Goal: Information Seeking & Learning: Learn about a topic

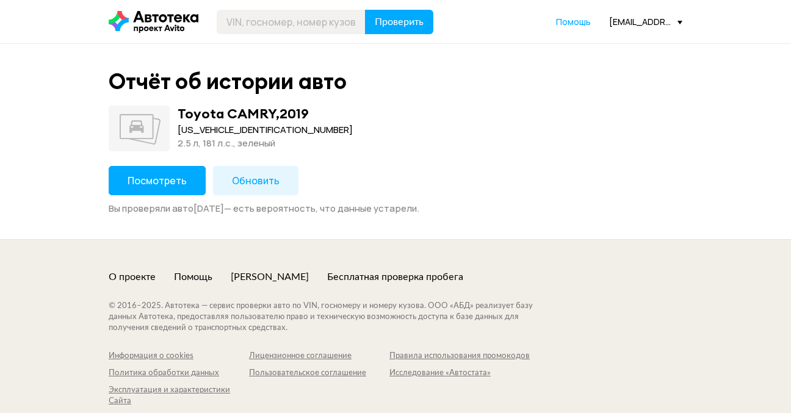
click at [154, 179] on span "Посмотреть" at bounding box center [157, 180] width 59 height 13
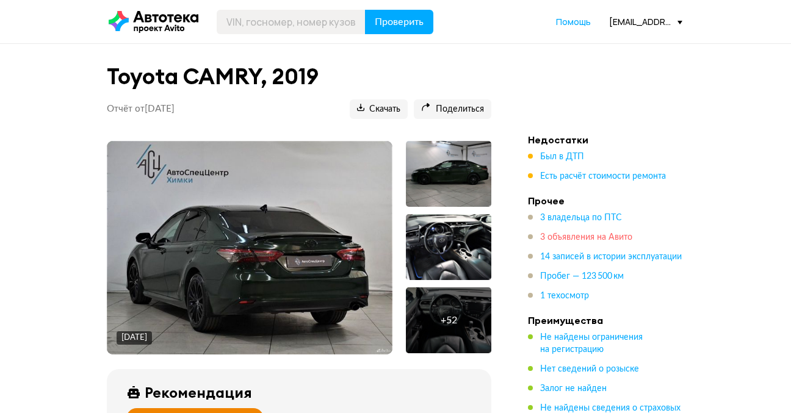
click at [563, 239] on span "3 объявления на Авито" at bounding box center [586, 237] width 92 height 9
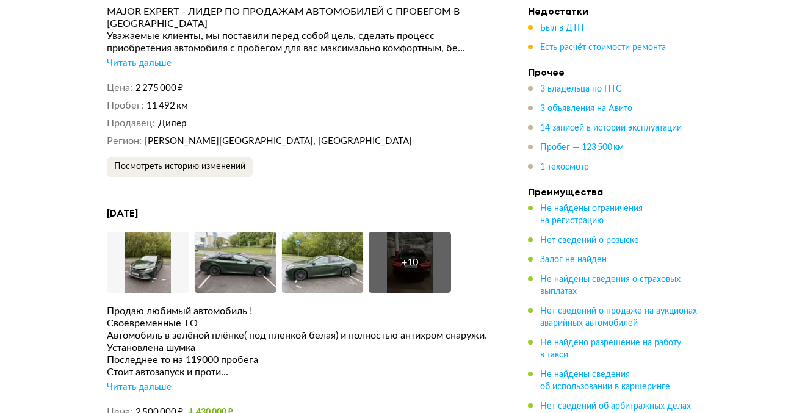
scroll to position [2416, 0]
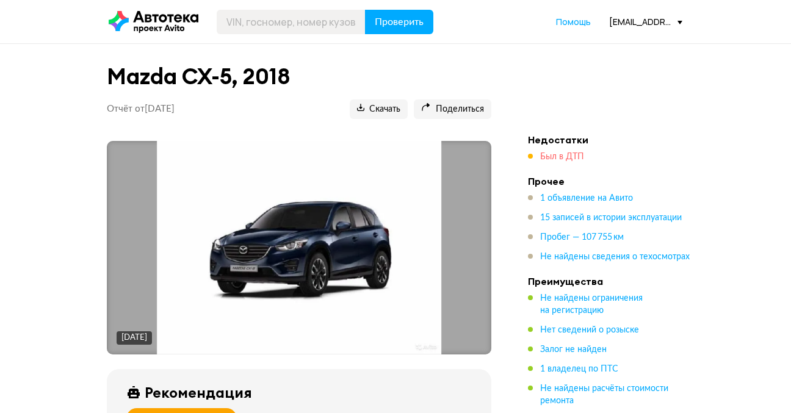
click at [565, 153] on span "Был в ДТП" at bounding box center [562, 157] width 44 height 9
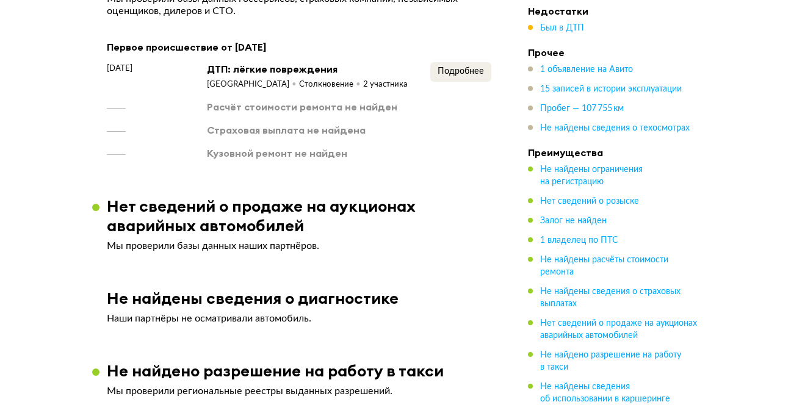
scroll to position [1218, 0]
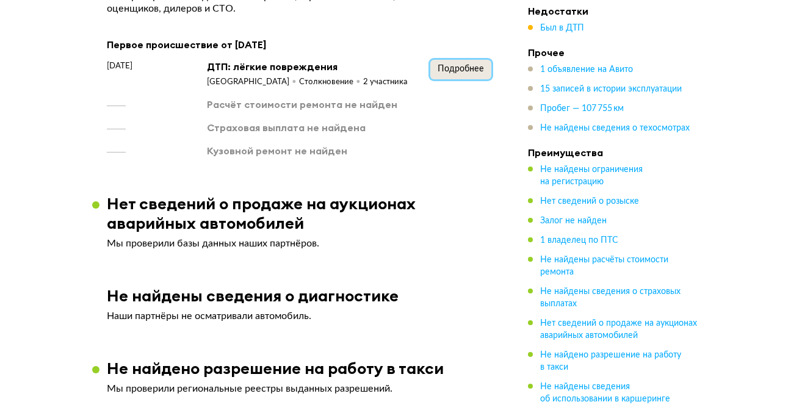
click at [462, 70] on span "Подробнее" at bounding box center [461, 69] width 46 height 9
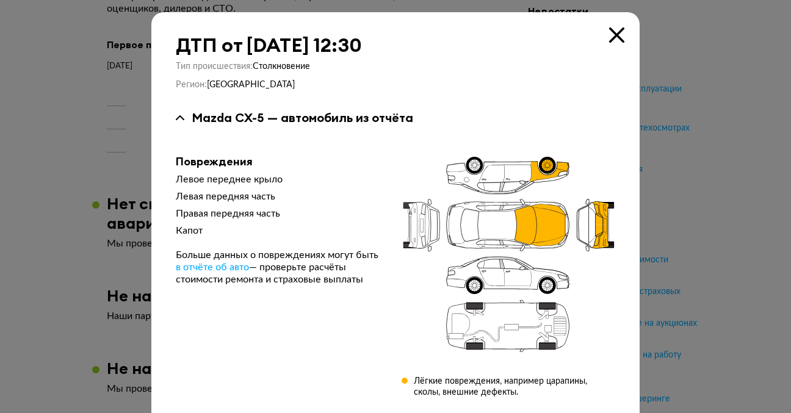
click at [682, 84] on div at bounding box center [395, 206] width 791 height 413
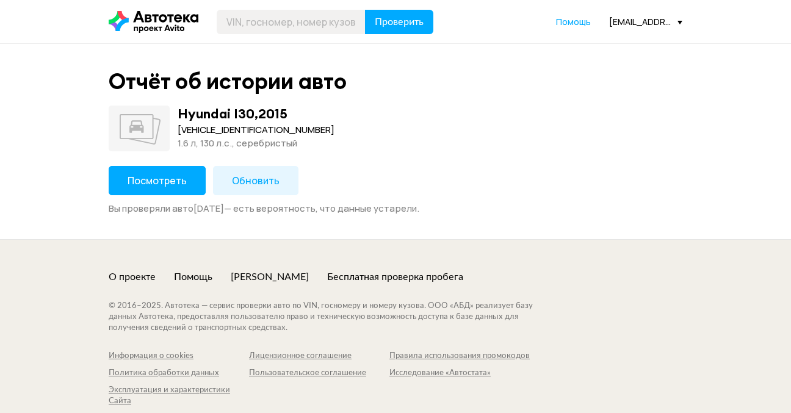
click at [162, 175] on button "Посмотреть" at bounding box center [157, 180] width 97 height 29
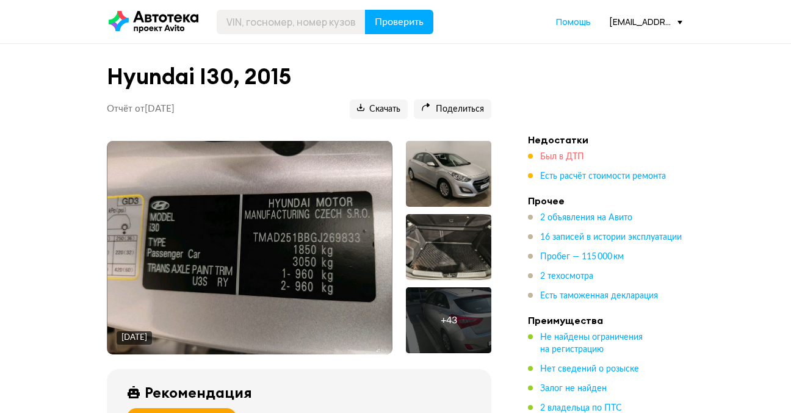
click at [566, 160] on span "Был в ДТП" at bounding box center [562, 157] width 44 height 9
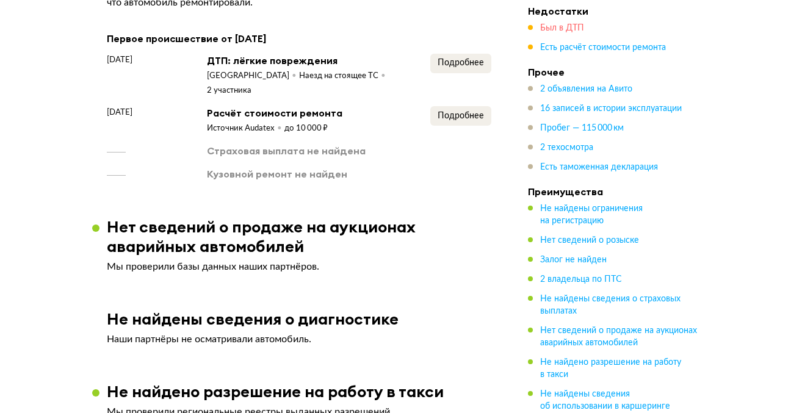
scroll to position [1348, 0]
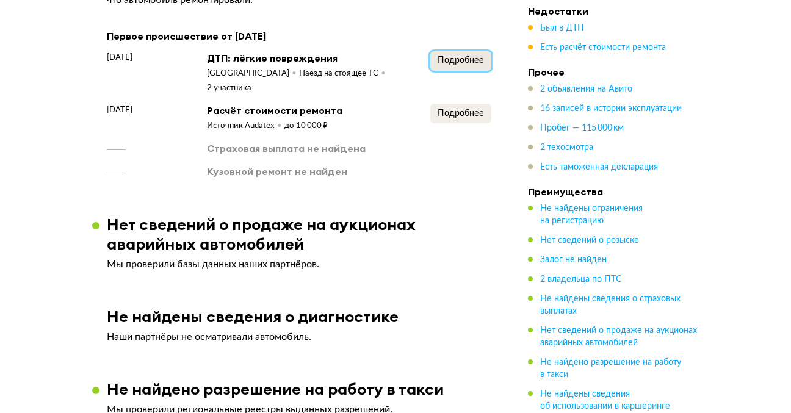
click at [455, 65] on span "Подробнее" at bounding box center [461, 60] width 46 height 9
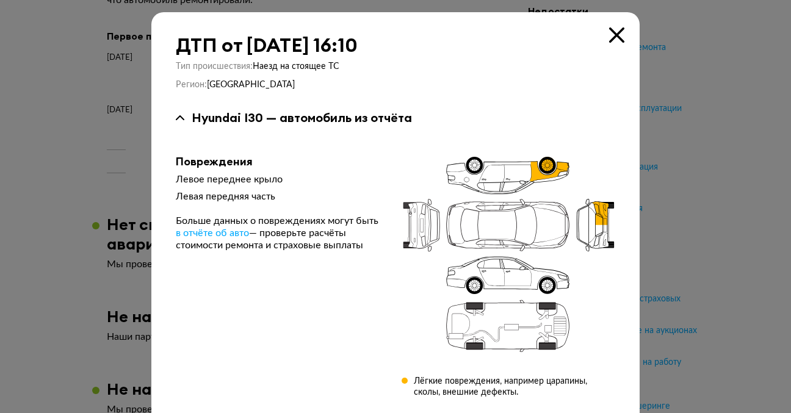
click at [608, 29] on div "ДТП от 3 апреля 2018 года в 16:10 Тип происшествия : Наезд на стоящее ТС Регион…" at bounding box center [395, 286] width 488 height 549
click at [709, 72] on div at bounding box center [395, 206] width 791 height 413
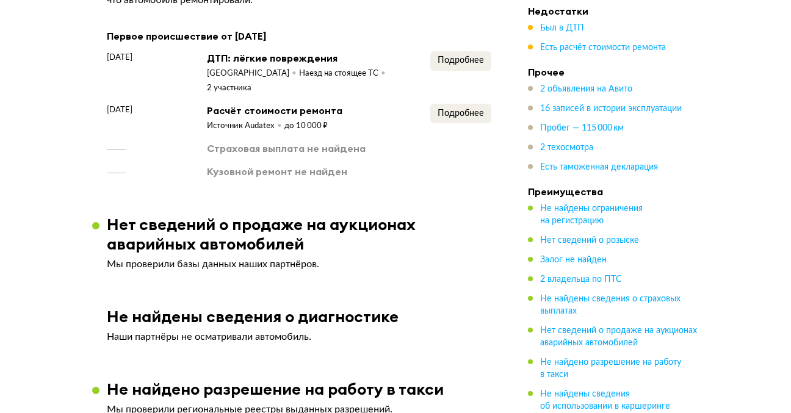
click at [557, 275] on span "2 владельца по ПТС" at bounding box center [581, 279] width 82 height 12
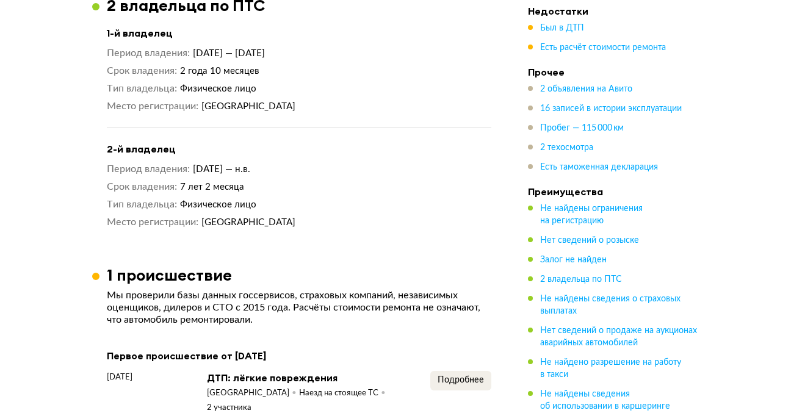
scroll to position [975, 0]
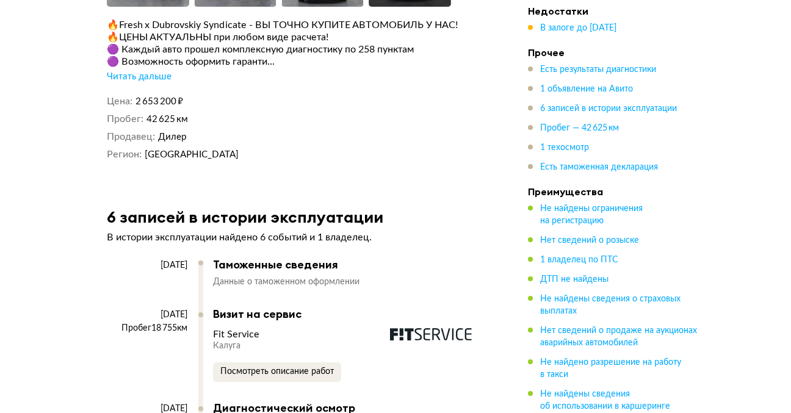
scroll to position [2393, 0]
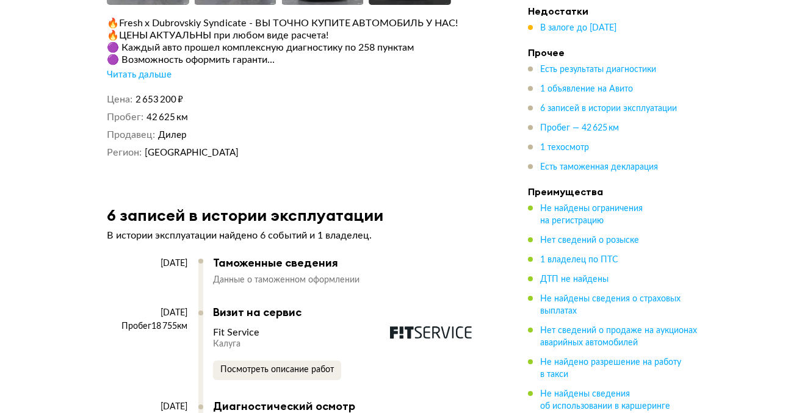
drag, startPoint x: 191, startPoint y: 245, endPoint x: 118, endPoint y: 244, distance: 73.3
click at [118, 258] on div "[DATE]" at bounding box center [153, 282] width 92 height 48
copy div "[DATE]"
